Goal: Check status: Check status

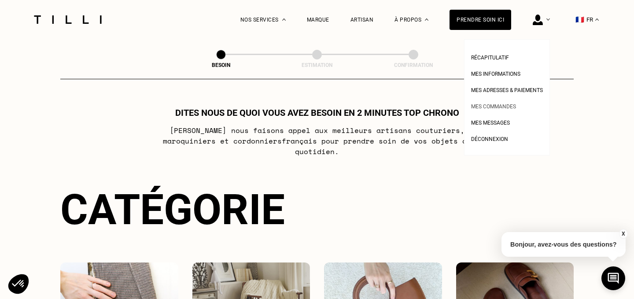
click at [501, 102] on link "Mes commandes" at bounding box center [493, 105] width 45 height 9
click at [491, 121] on span "Mes messages" at bounding box center [490, 123] width 39 height 6
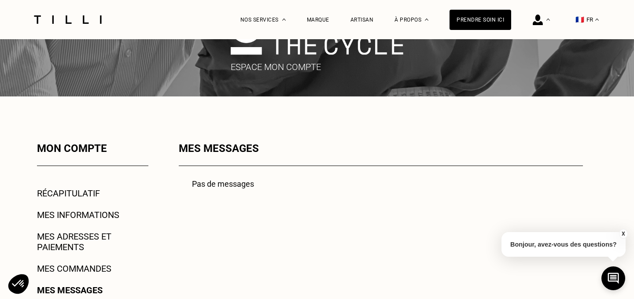
scroll to position [96, 0]
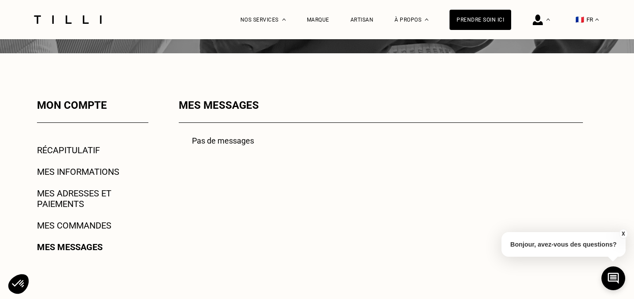
click at [101, 223] on link "Mes commandes" at bounding box center [74, 225] width 74 height 11
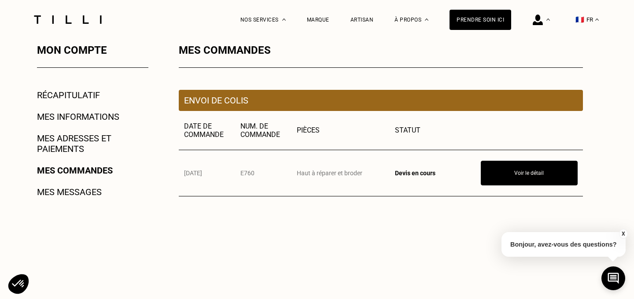
scroll to position [191, 0]
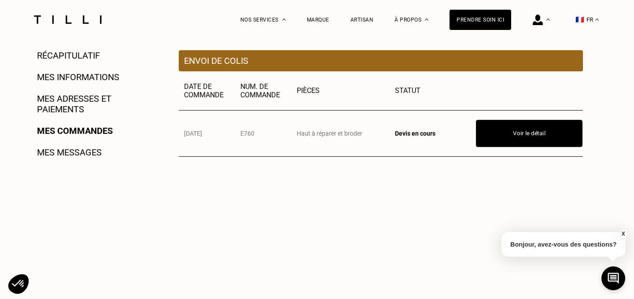
click at [522, 137] on button "Voir le détail" at bounding box center [529, 133] width 107 height 27
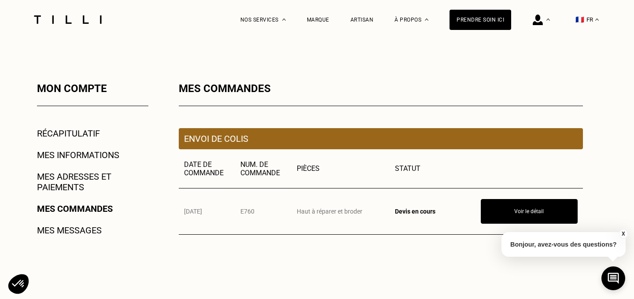
scroll to position [115, 0]
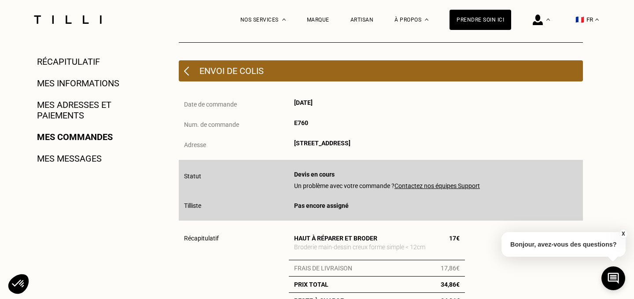
scroll to position [183, 0]
